Goal: Complete application form

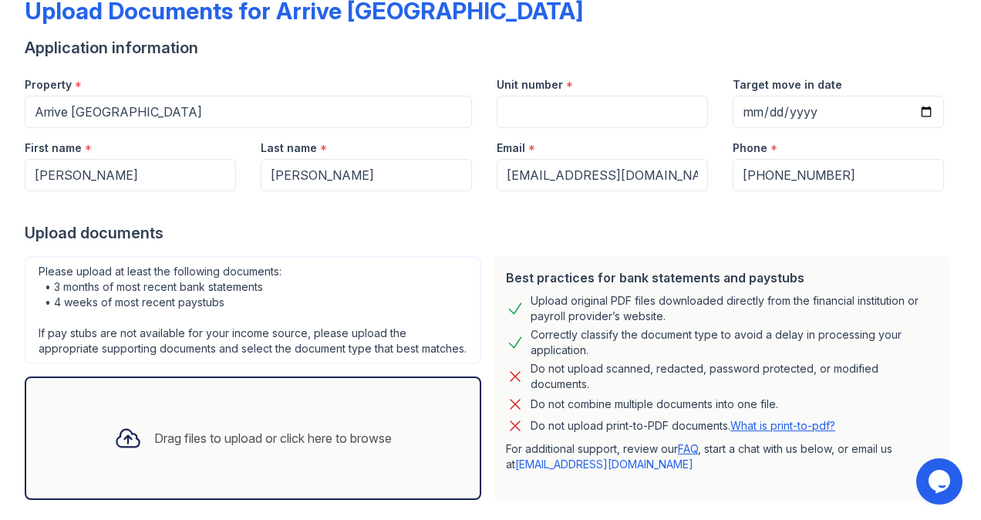
click at [242, 447] on div "Drag files to upload or click here to browse" at bounding box center [273, 438] width 238 height 19
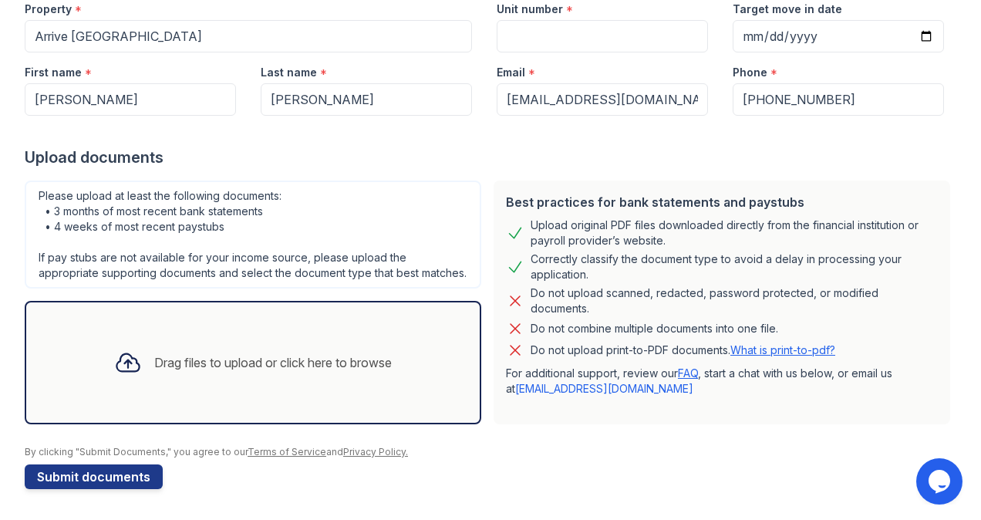
click at [313, 376] on div "Drag files to upload or click here to browse" at bounding box center [253, 362] width 302 height 52
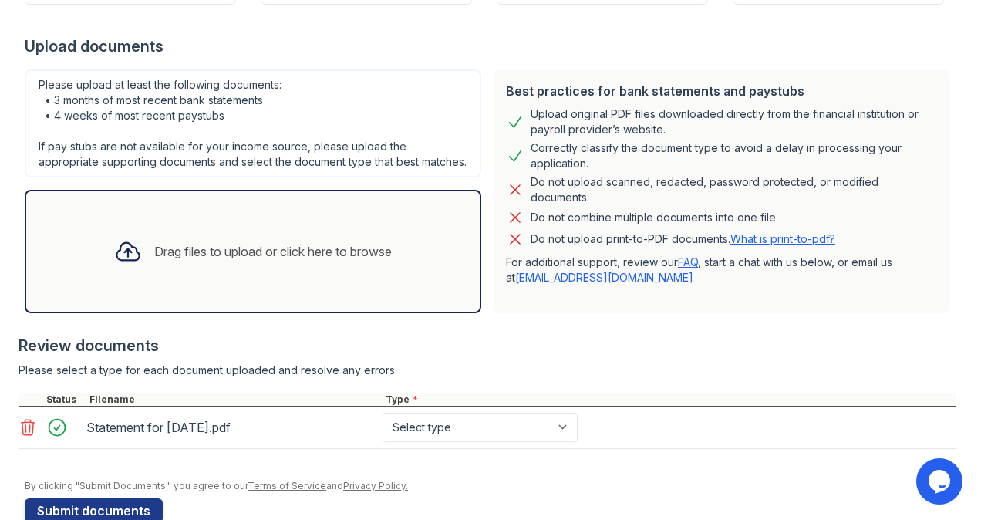
scroll to position [279, 0]
click at [330, 248] on div "Drag files to upload or click here to browse" at bounding box center [253, 251] width 302 height 52
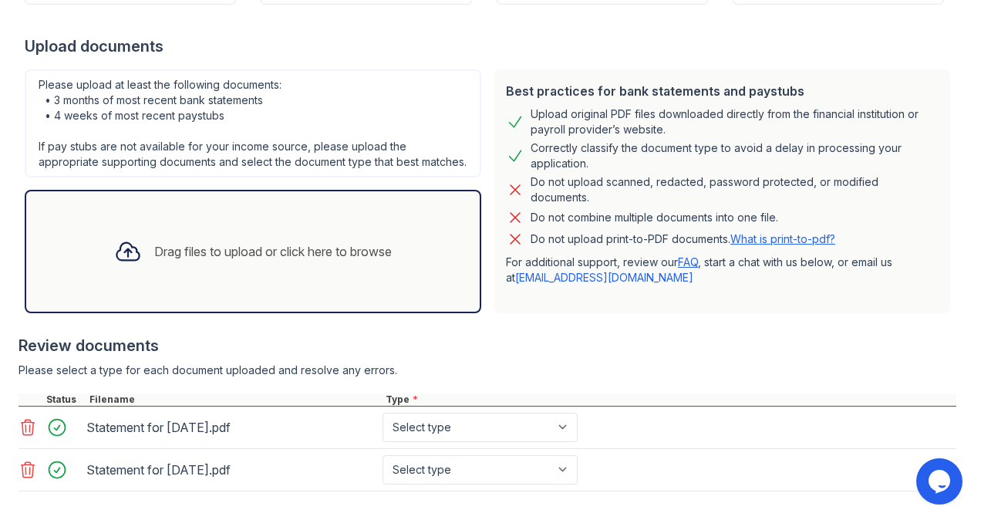
scroll to position [368, 0]
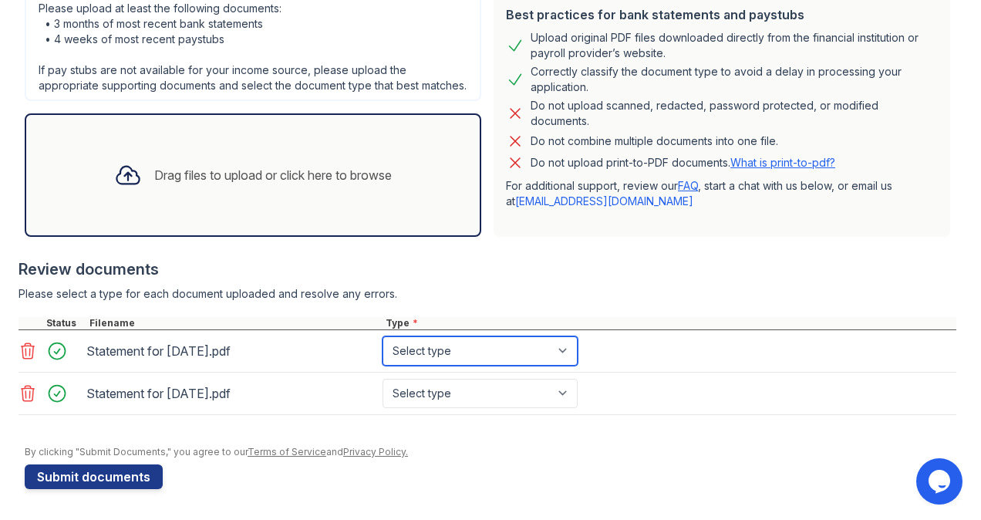
click at [500, 350] on select "Select type Paystub Bank Statement Offer Letter Tax Documents Benefit Award Let…" at bounding box center [480, 350] width 195 height 29
select select "paystub"
click at [383, 337] on select "Select type Paystub Bank Statement Offer Letter Tax Documents Benefit Award Let…" at bounding box center [480, 350] width 195 height 29
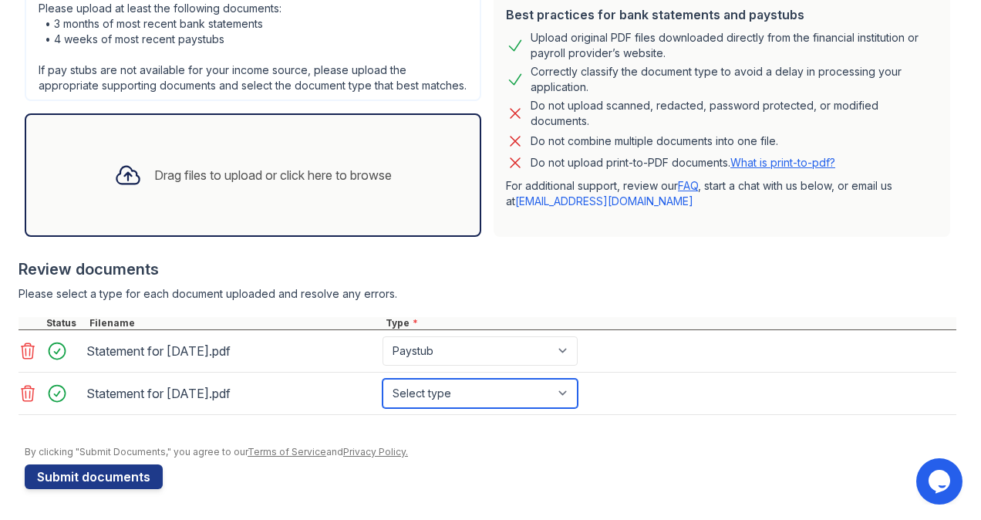
click at [478, 397] on select "Select type Paystub Bank Statement Offer Letter Tax Documents Benefit Award Let…" at bounding box center [480, 393] width 195 height 29
select select "paystub"
click at [383, 379] on select "Select type Paystub Bank Statement Offer Letter Tax Documents Benefit Award Let…" at bounding box center [480, 393] width 195 height 29
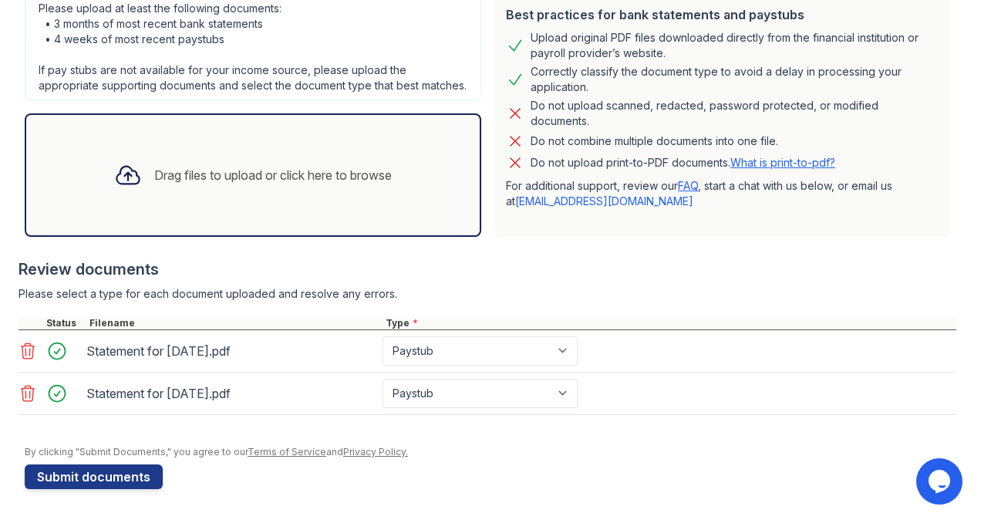
click at [283, 187] on div "Drag files to upload or click here to browse" at bounding box center [253, 175] width 302 height 52
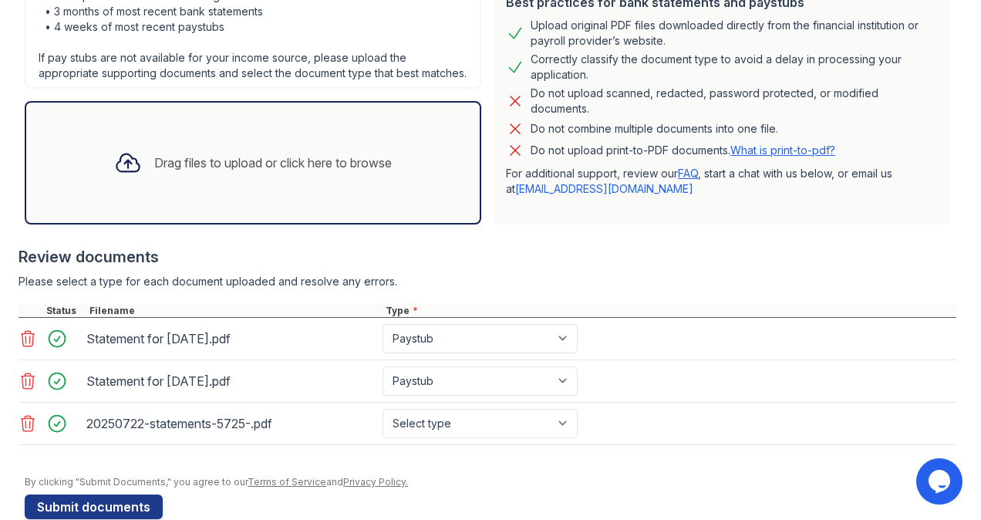
click at [319, 172] on div "Drag files to upload or click here to browse" at bounding box center [273, 163] width 238 height 19
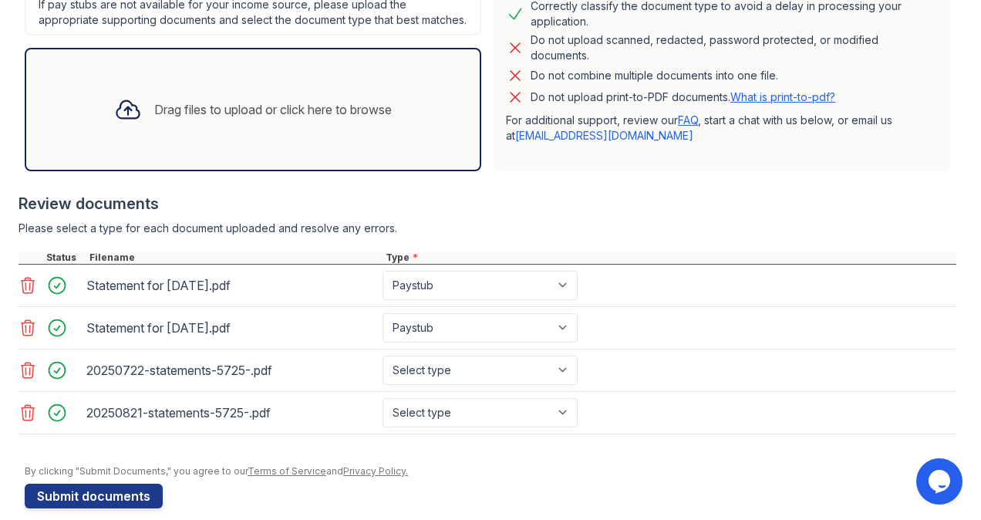
scroll to position [450, 0]
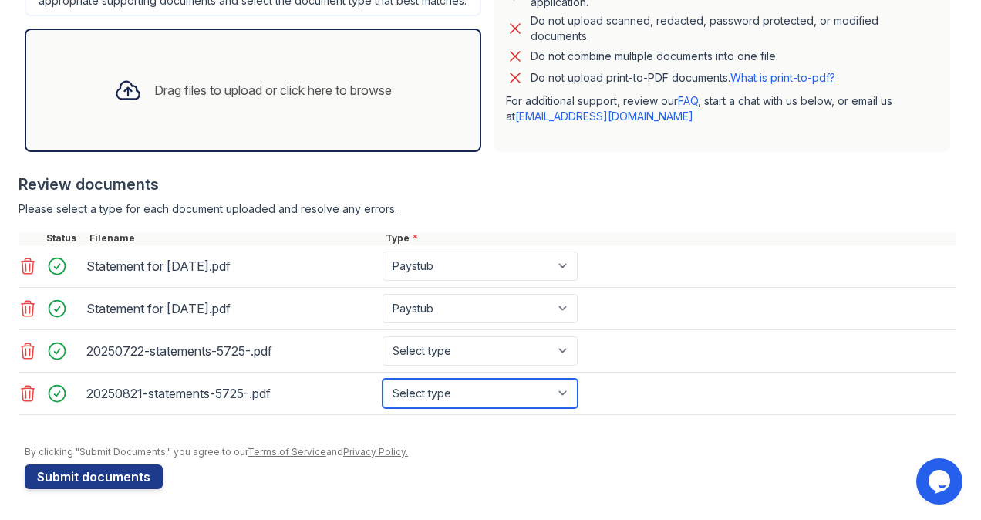
click at [477, 391] on select "Select type Paystub Bank Statement Offer Letter Tax Documents Benefit Award Let…" at bounding box center [480, 393] width 195 height 29
select select "bank_statement"
click at [383, 380] on select "Select type Paystub Bank Statement Offer Letter Tax Documents Benefit Award Let…" at bounding box center [480, 393] width 195 height 29
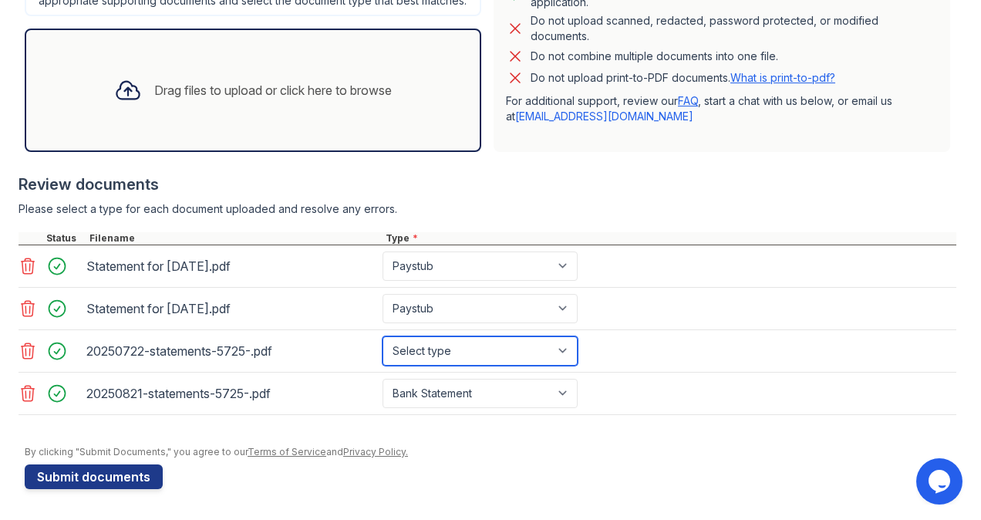
click at [445, 358] on select "Select type Paystub Bank Statement Offer Letter Tax Documents Benefit Award Let…" at bounding box center [480, 350] width 195 height 29
select select "bank_statement"
click at [383, 339] on select "Select type Paystub Bank Statement Offer Letter Tax Documents Benefit Award Let…" at bounding box center [480, 350] width 195 height 29
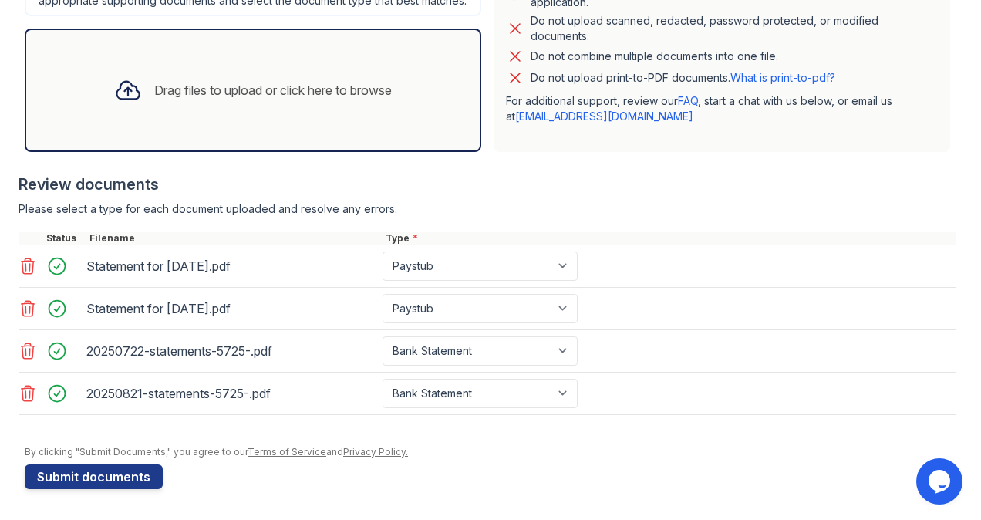
click at [197, 83] on div "Drag files to upload or click here to browse" at bounding box center [253, 90] width 302 height 52
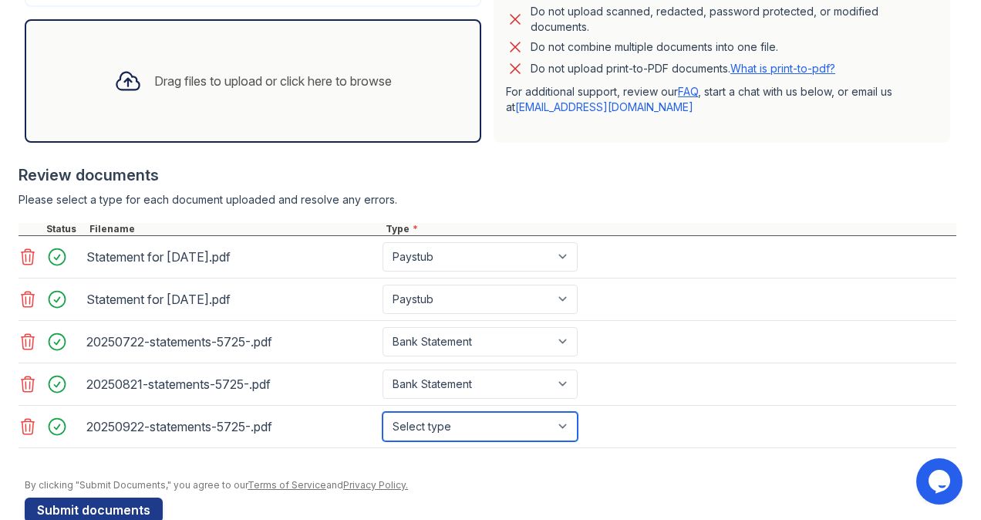
click at [492, 441] on select "Select type Paystub Bank Statement Offer Letter Tax Documents Benefit Award Let…" at bounding box center [480, 426] width 195 height 29
select select "bank_statement"
click at [383, 422] on select "Select type Paystub Bank Statement Offer Letter Tax Documents Benefit Award Let…" at bounding box center [480, 426] width 195 height 29
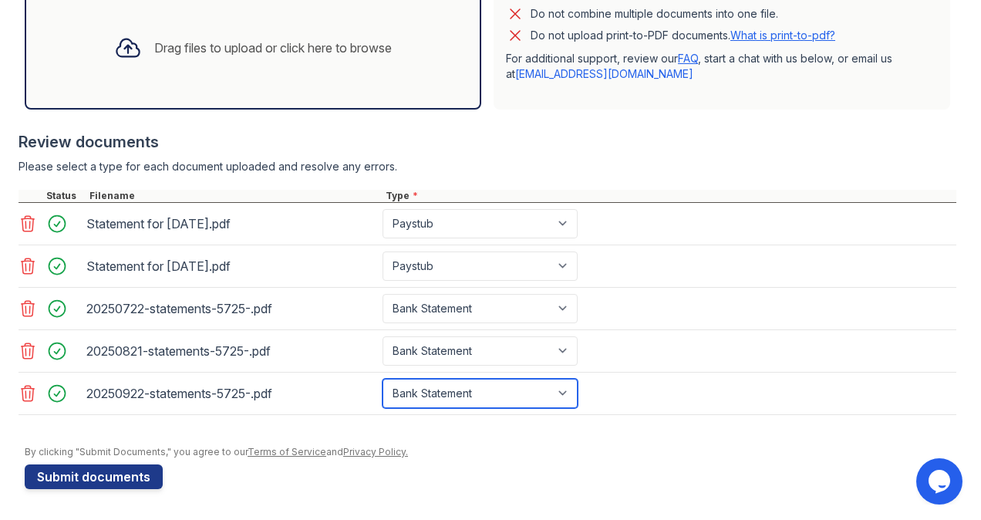
scroll to position [493, 0]
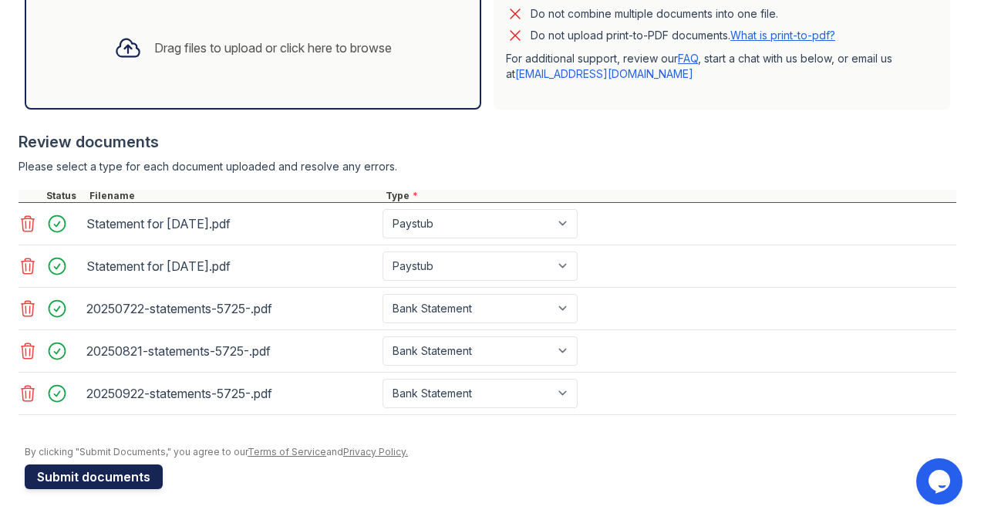
click at [133, 468] on button "Submit documents" at bounding box center [94, 476] width 138 height 25
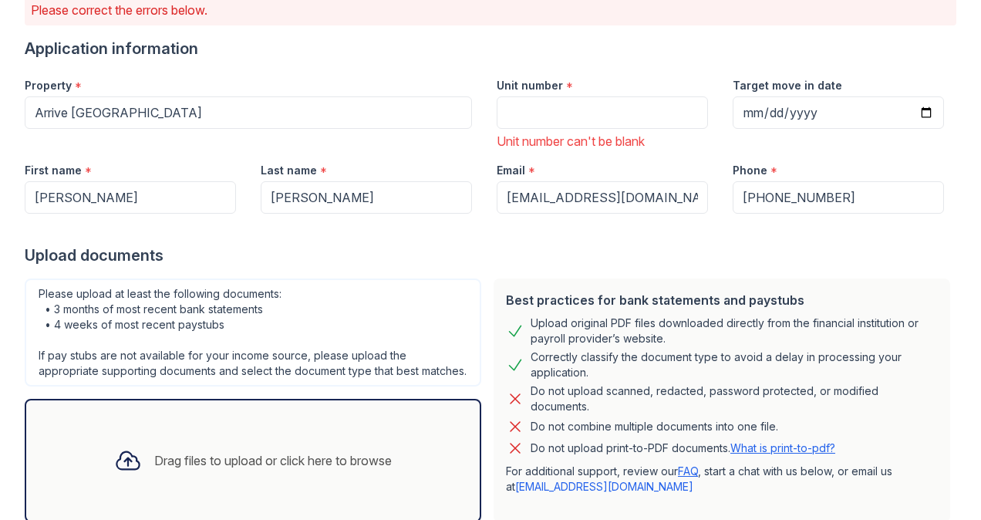
scroll to position [129, 0]
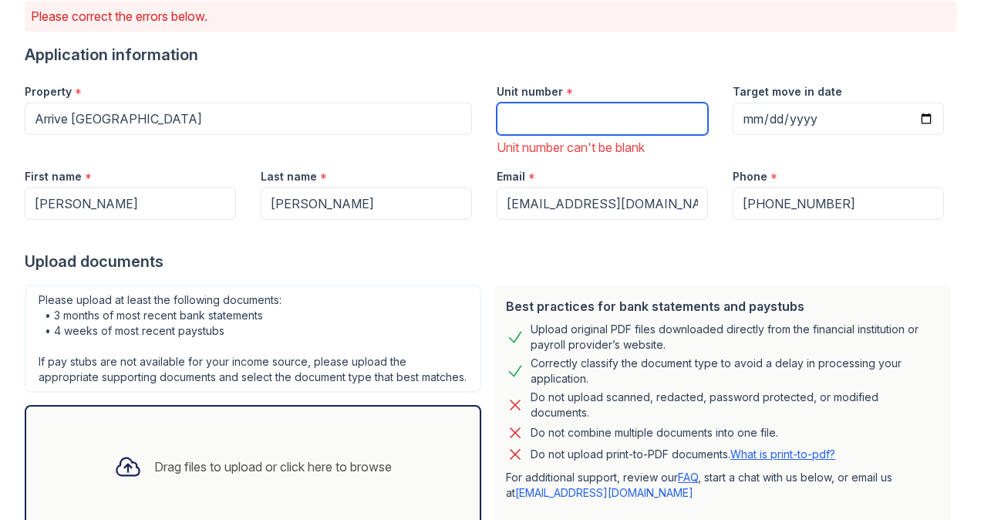
click at [548, 120] on input "Unit number" at bounding box center [602, 119] width 211 height 32
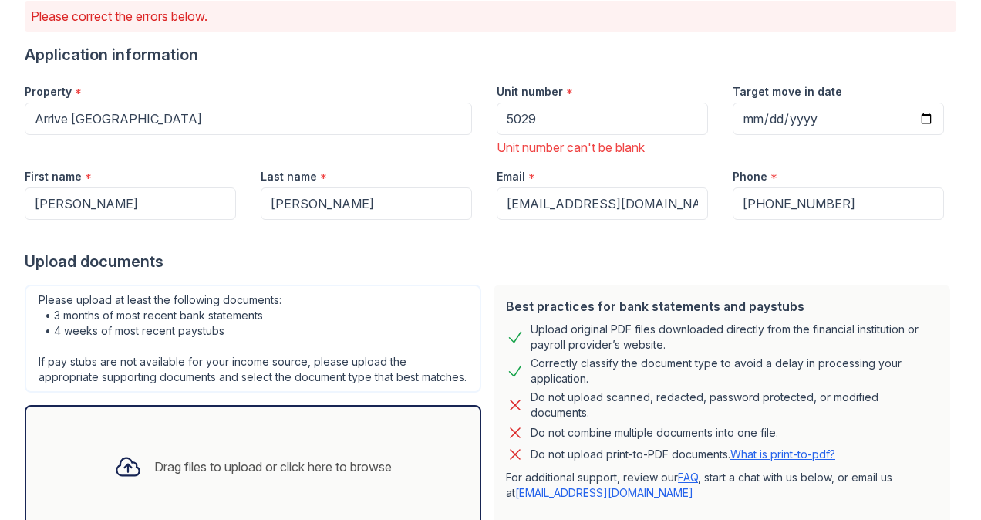
click at [501, 44] on div "Application information" at bounding box center [491, 55] width 932 height 22
click at [568, 131] on input "5029" at bounding box center [602, 119] width 211 height 32
type input "5"
type input "A514"
click at [630, 85] on div "Unit number *" at bounding box center [602, 87] width 211 height 31
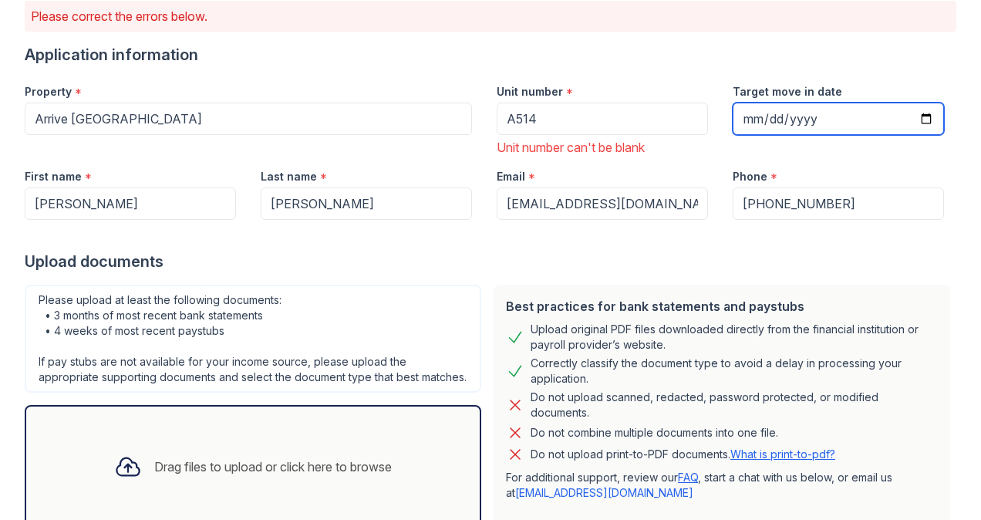
click at [917, 119] on input "Target move in date" at bounding box center [838, 119] width 211 height 32
type input "[DATE]"
click at [822, 285] on div "Best practices for bank statements and paystubs Upload original PDF files downl…" at bounding box center [722, 407] width 457 height 244
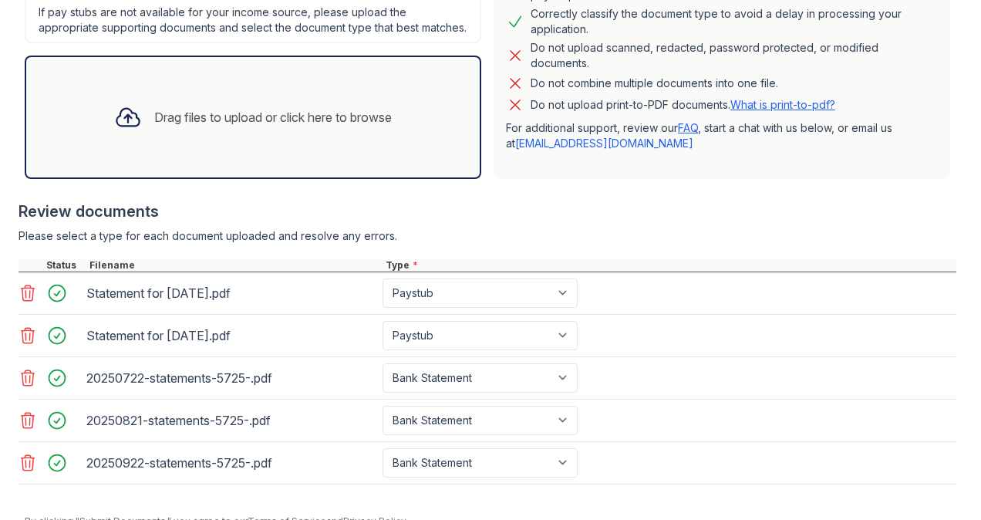
scroll to position [558, 0]
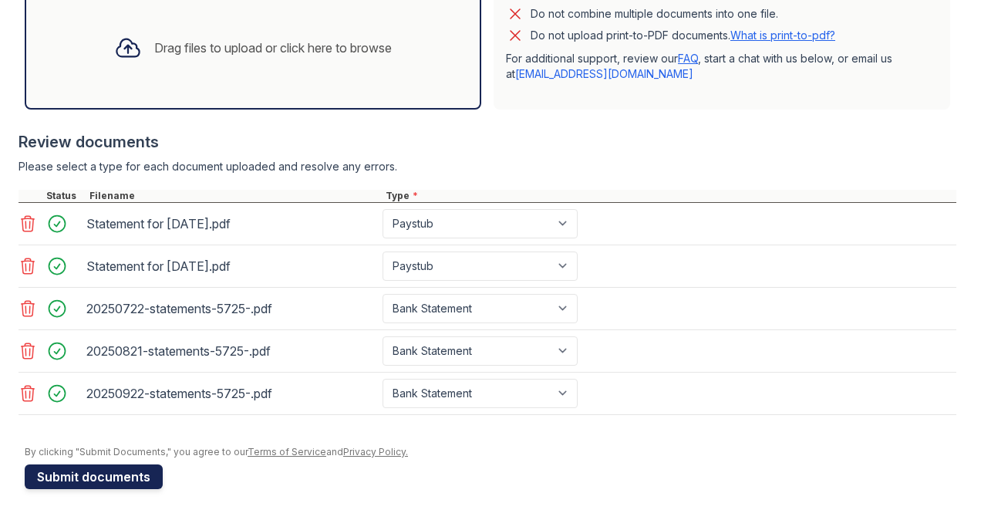
click at [101, 476] on button "Submit documents" at bounding box center [94, 476] width 138 height 25
